Goal: Task Accomplishment & Management: Use online tool/utility

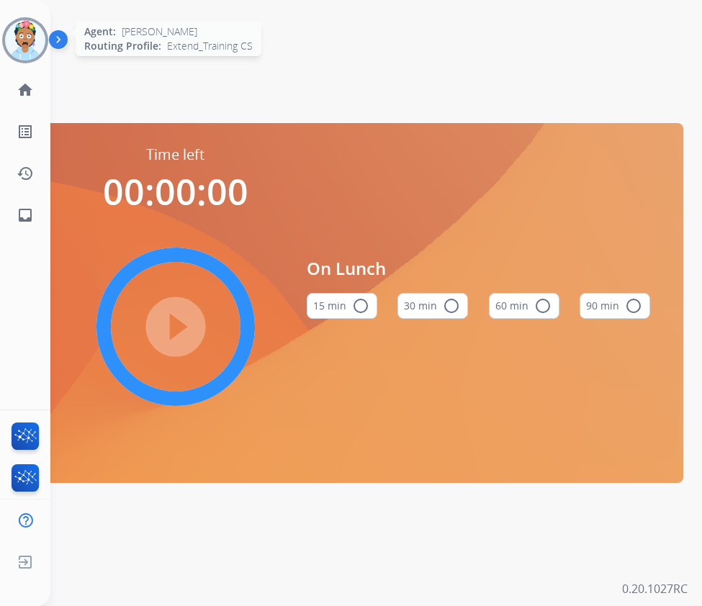
click at [32, 37] on img at bounding box center [25, 40] width 40 height 40
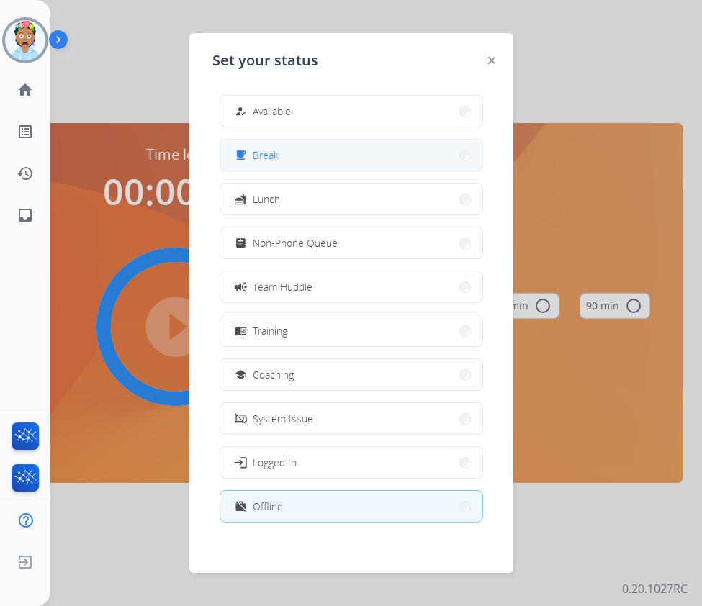
click at [278, 157] on span "Break" at bounding box center [266, 155] width 26 height 15
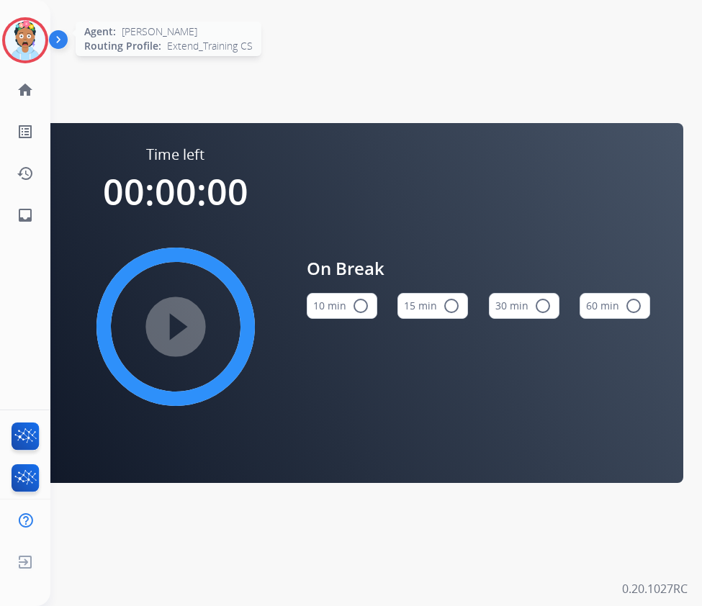
click at [21, 42] on img at bounding box center [25, 40] width 40 height 40
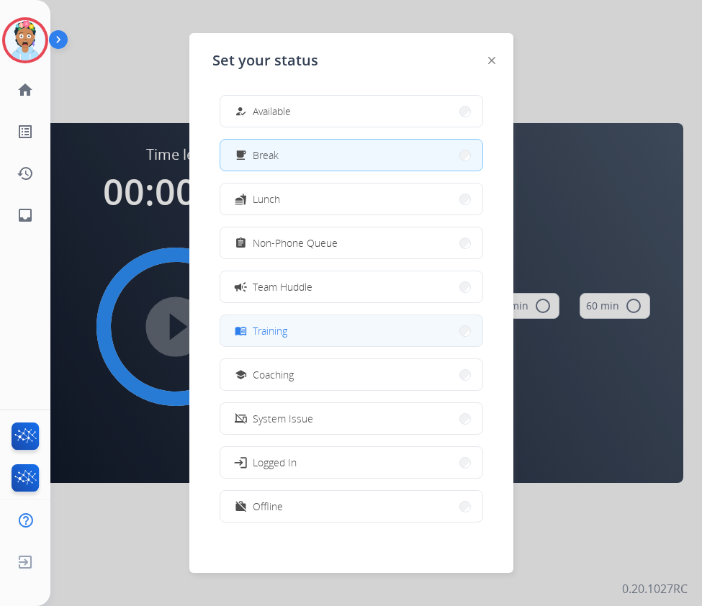
click at [300, 328] on button "menu_book Training" at bounding box center [351, 330] width 262 height 31
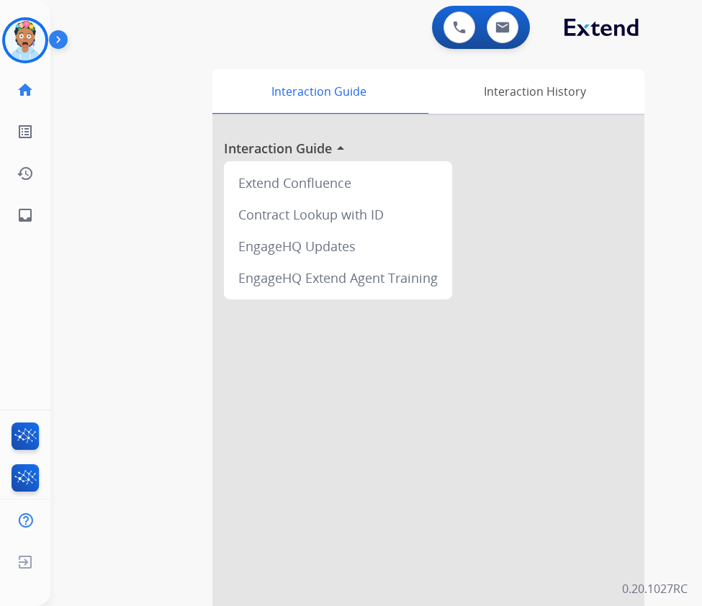
click at [241, 24] on div "0 Voice Interactions 0 Email Interactions" at bounding box center [365, 29] width 606 height 46
